Goal: Task Accomplishment & Management: Use online tool/utility

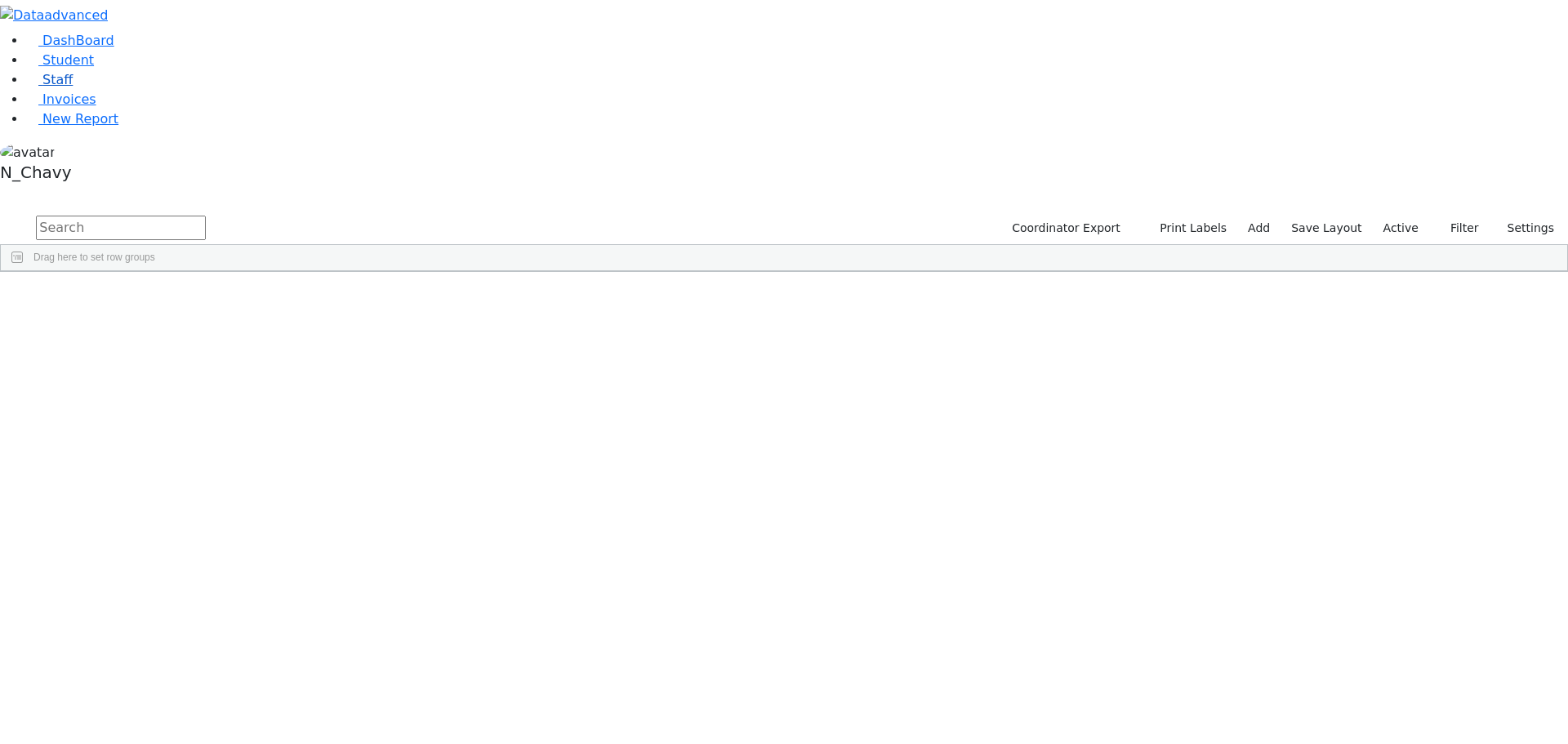
click at [59, 87] on span "Staff" at bounding box center [57, 80] width 30 height 16
click at [206, 215] on input "text" at bounding box center [120, 228] width 170 height 25
type input "golo"
click at [206, 215] on input "golo" at bounding box center [120, 228] width 170 height 25
click at [50, 68] on link "Student" at bounding box center [60, 61] width 68 height 16
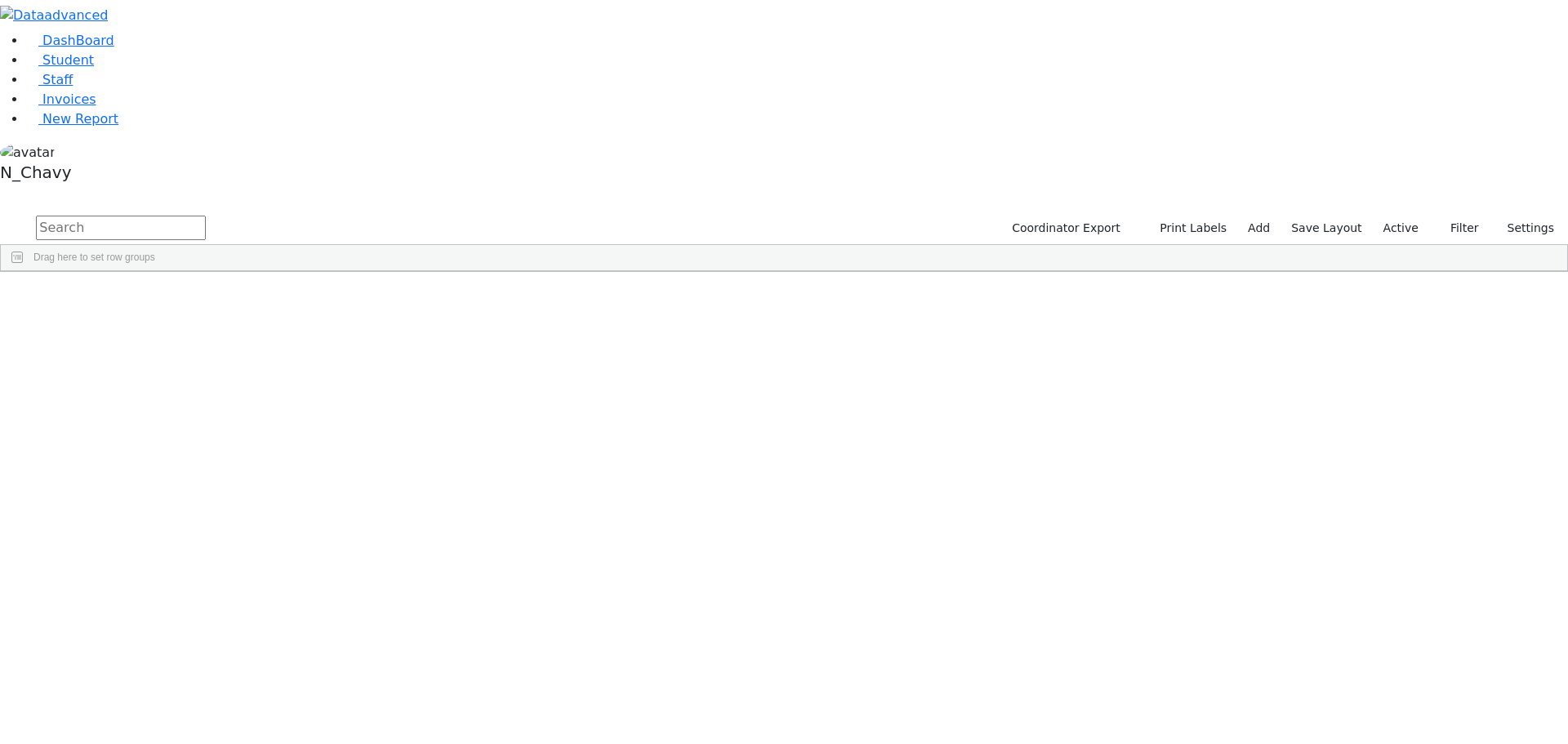
click at [1409, 215] on label "Active" at bounding box center [1401, 228] width 50 height 25
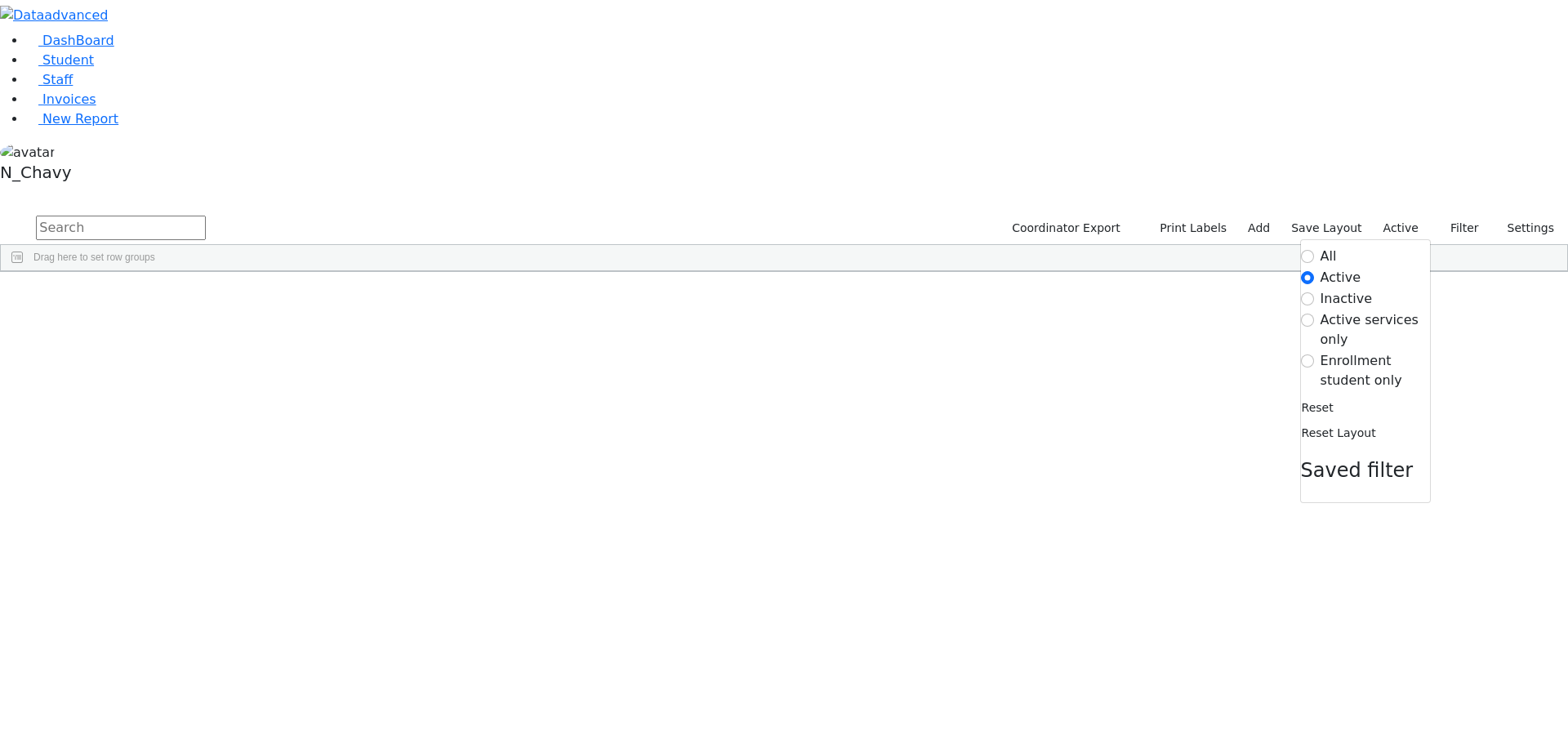
click at [1378, 351] on label "Enrollment student only" at bounding box center [1376, 371] width 110 height 40
click at [1314, 355] on input "Enrollment student only" at bounding box center [1307, 361] width 13 height 13
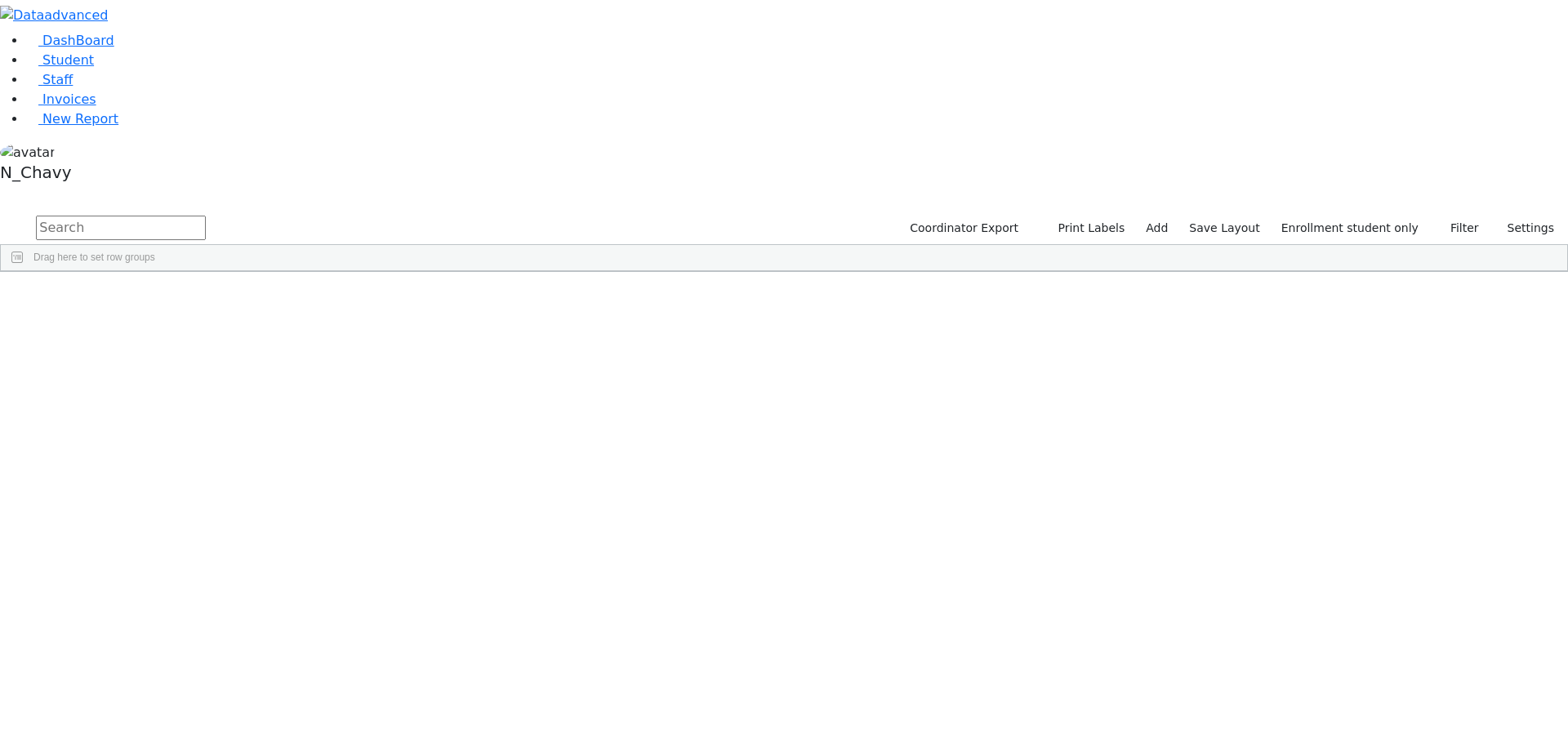
click at [168, 459] on div "[PERSON_NAME]" at bounding box center [126, 470] width 84 height 23
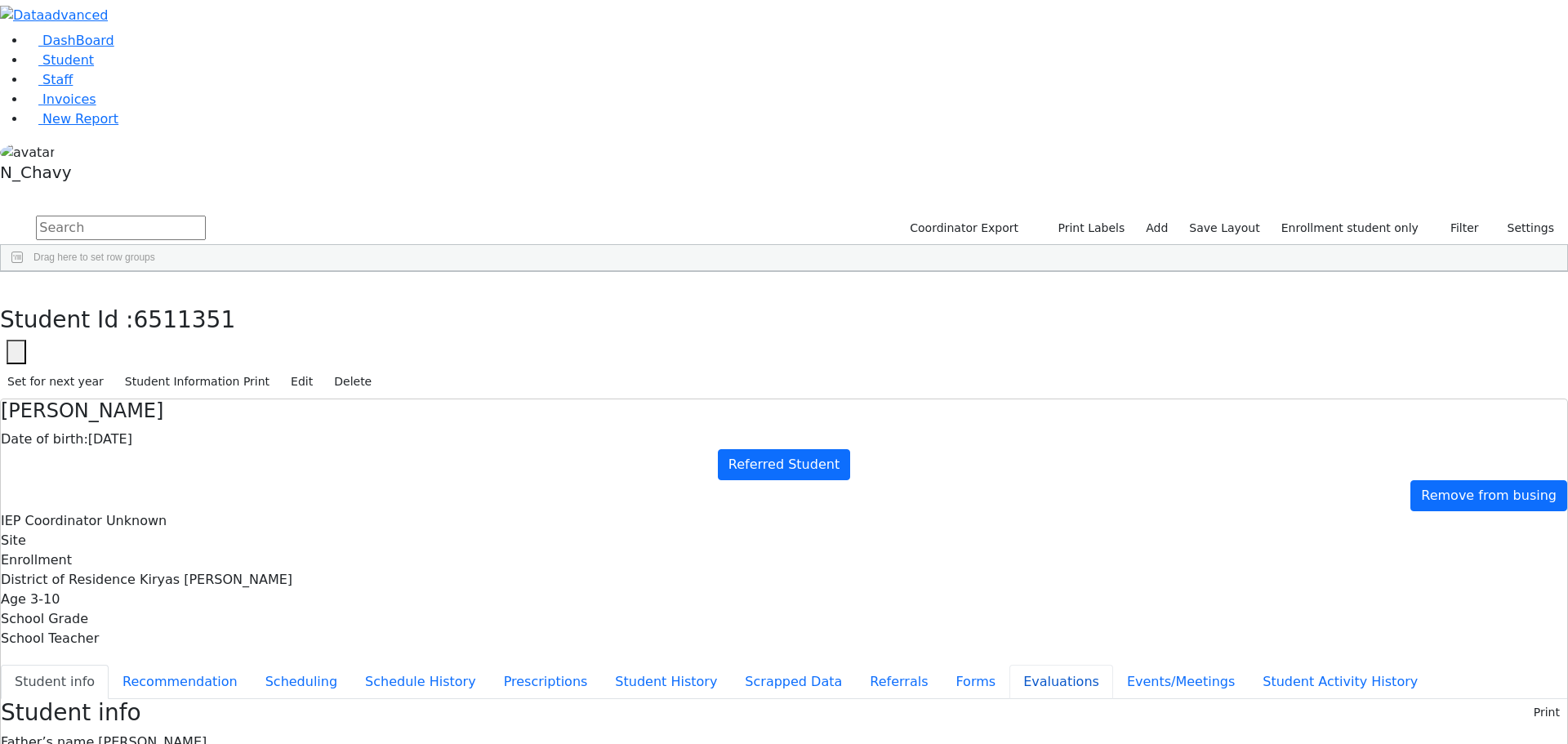
click at [1009, 665] on button "Evaluations" at bounding box center [1061, 682] width 104 height 34
click at [856, 665] on button "Referrals" at bounding box center [900, 682] width 86 height 34
click at [1009, 665] on button "Evaluations" at bounding box center [1061, 682] width 104 height 34
checkbox input "true"
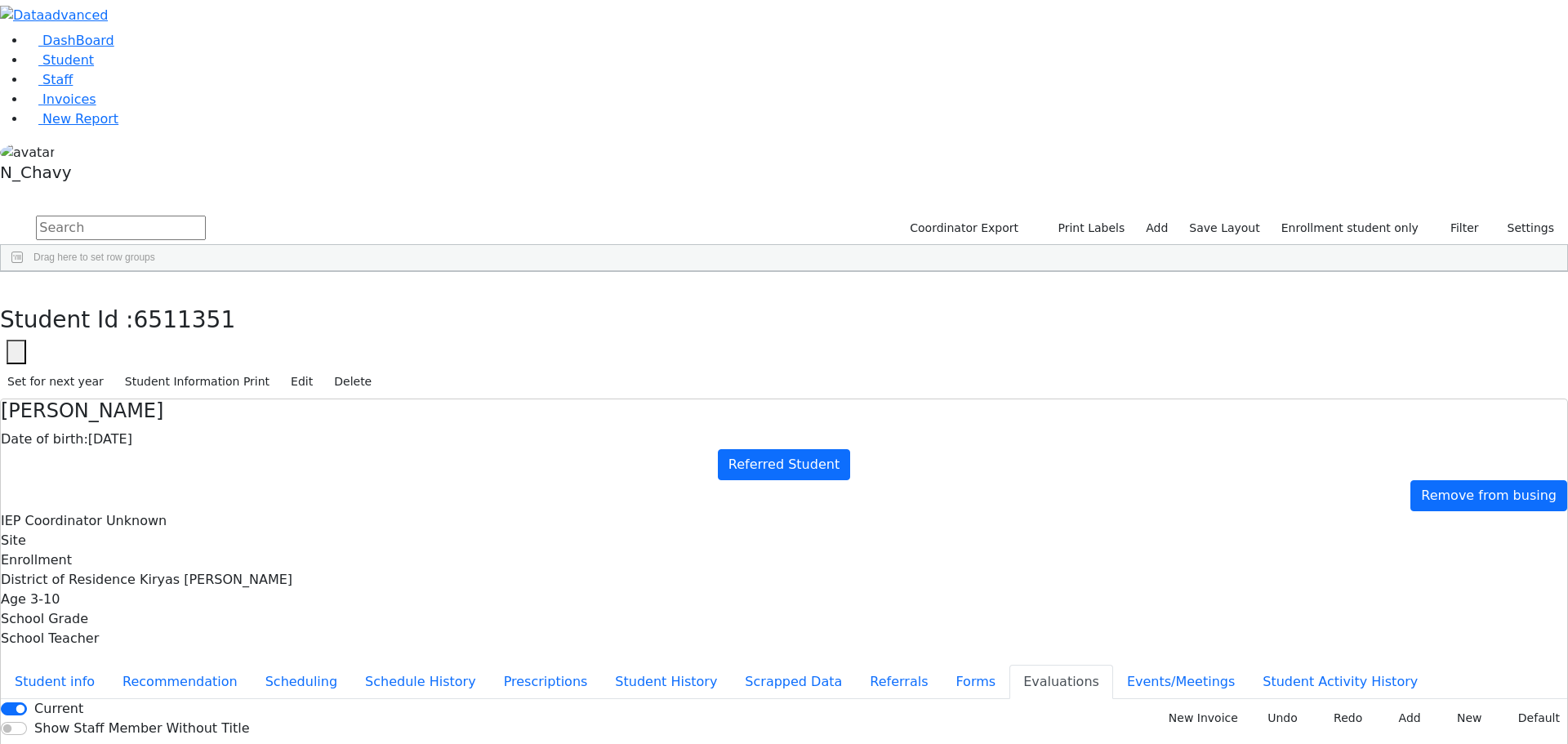
checkbox input "true"
click at [1176, 705] on button "New Invoice" at bounding box center [1198, 718] width 95 height 25
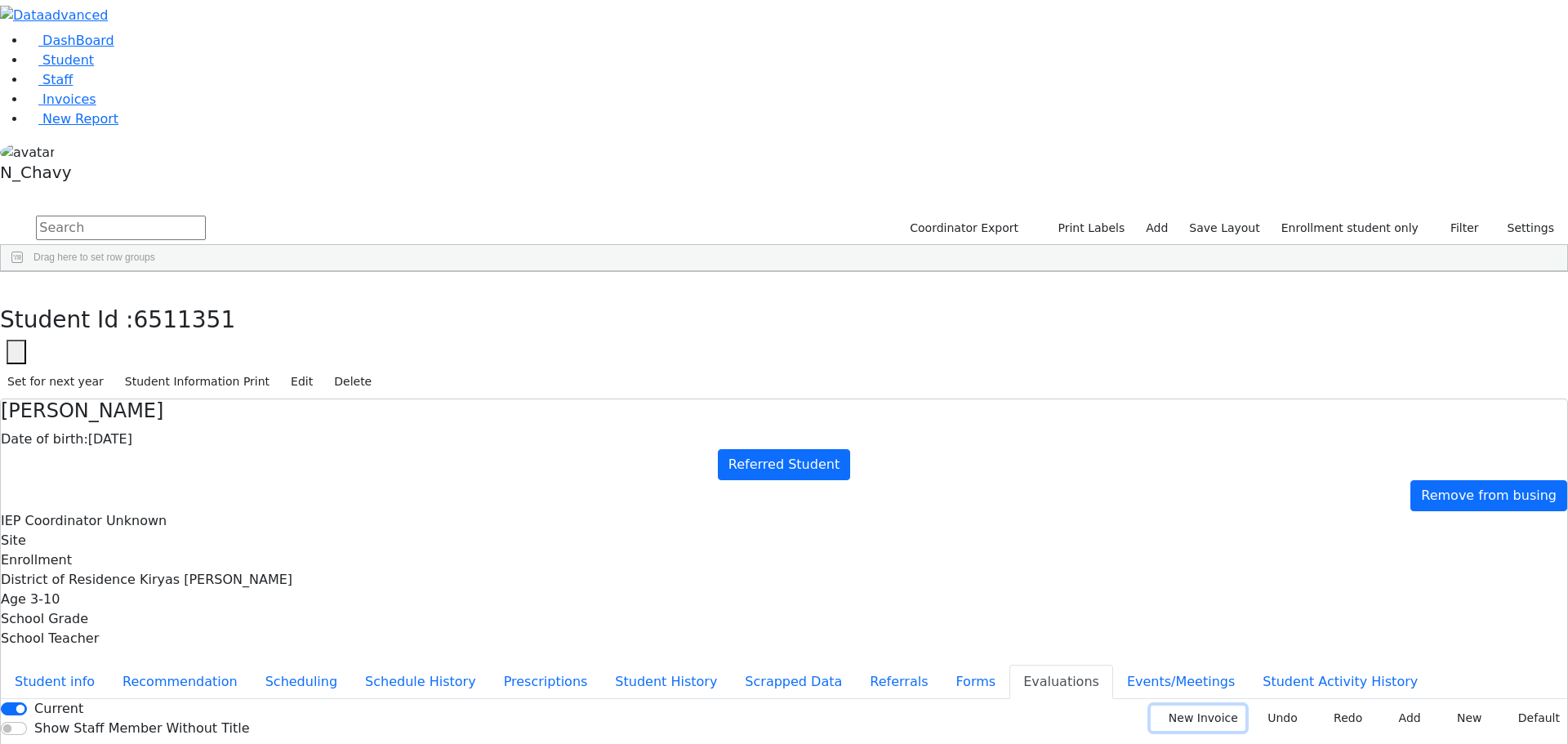
type input "[DATE]"
type input "PSKJ 15"
type input "185890"
type input "2024-0950"
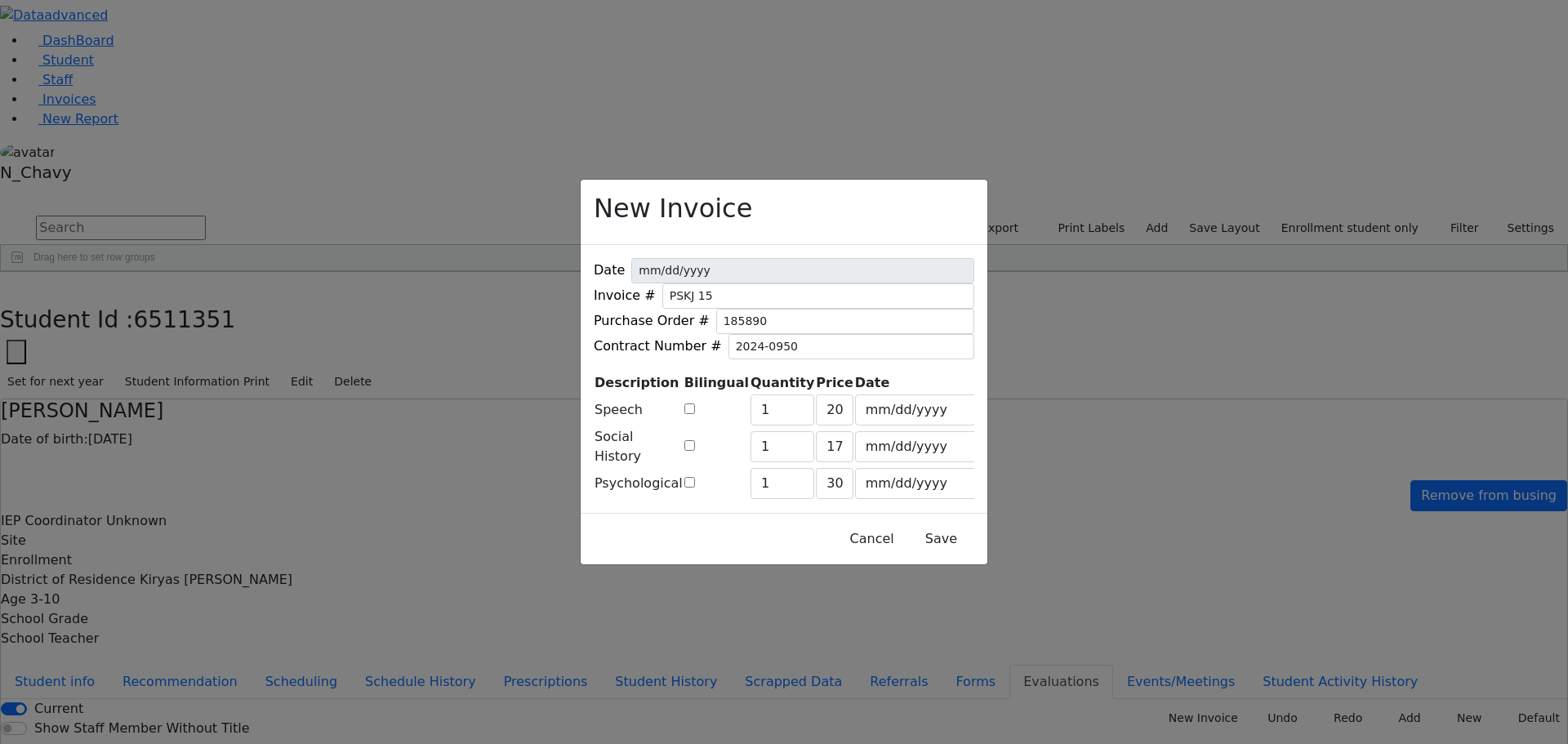
click at [722, 480] on td at bounding box center [716, 483] width 66 height 33
drag, startPoint x: 728, startPoint y: 481, endPoint x: 531, endPoint y: 480, distance: 197.0
click at [695, 480] on input "checkbox" at bounding box center [690, 482] width 11 height 11
checkbox input "true"
type input "392"
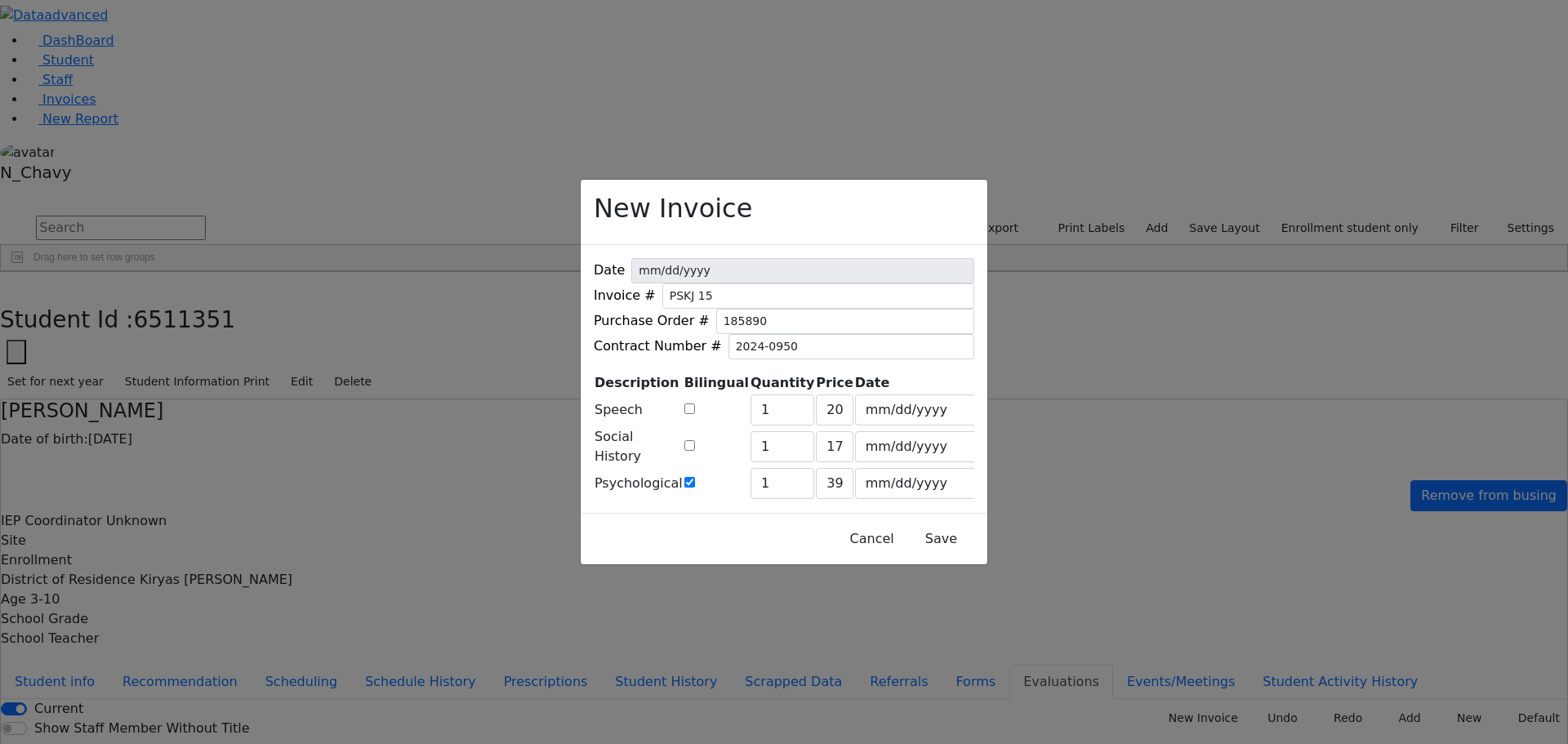
click at [695, 403] on input "checkbox" at bounding box center [690, 408] width 11 height 11
checkbox input "true"
type input "249"
click at [928, 554] on button "Save" at bounding box center [941, 538] width 73 height 31
